Goal: Information Seeking & Learning: Learn about a topic

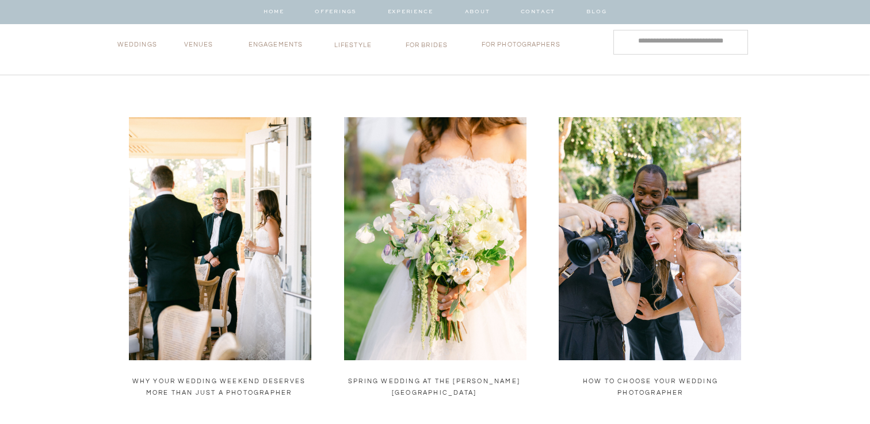
scroll to position [330, 0]
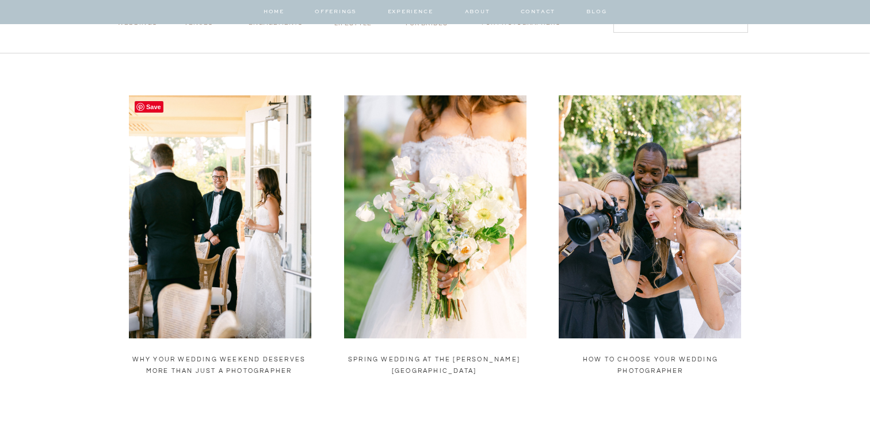
click at [244, 141] on img at bounding box center [220, 216] width 182 height 243
click at [475, 233] on img at bounding box center [435, 216] width 182 height 243
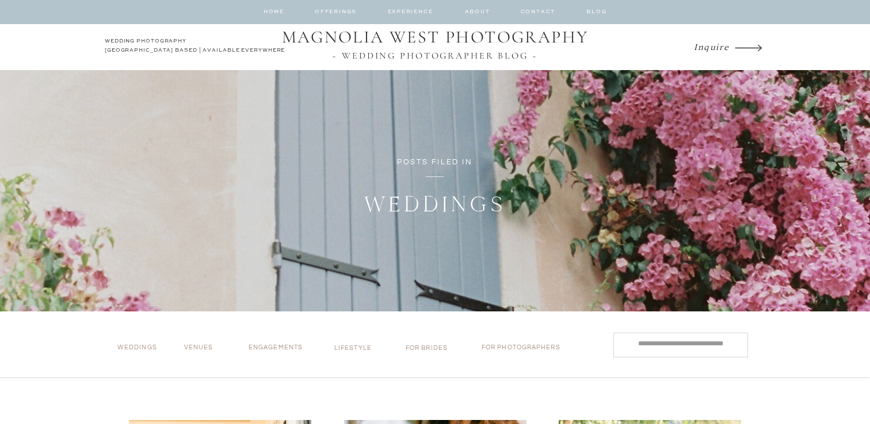
scroll to position [0, 0]
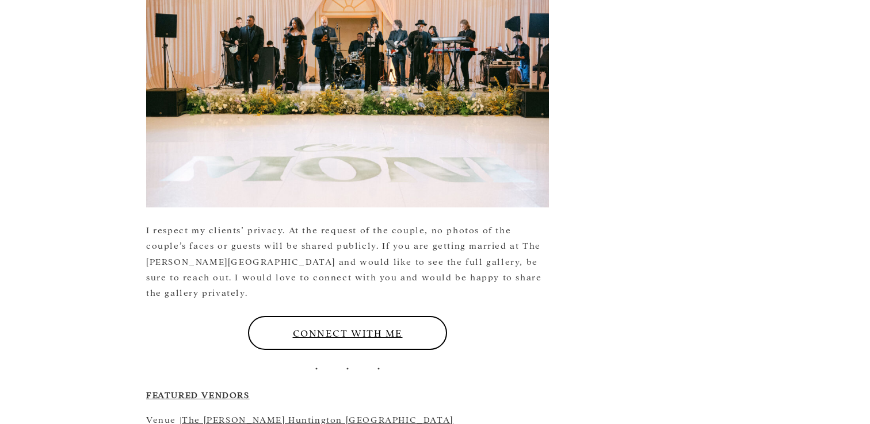
scroll to position [5105, 0]
